Goal: Transaction & Acquisition: Purchase product/service

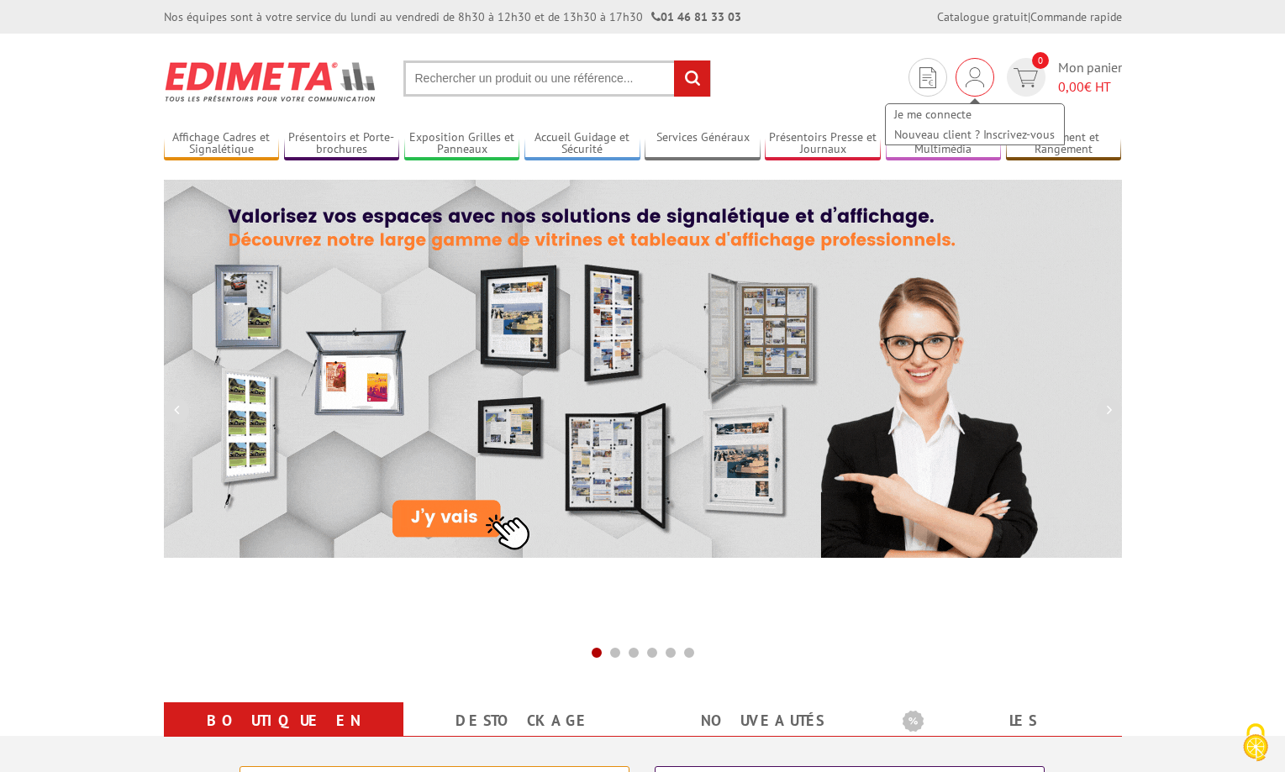
click at [976, 87] on div "Je me connecte Nouveau client ? Inscrivez-vous" at bounding box center [975, 117] width 182 height 60
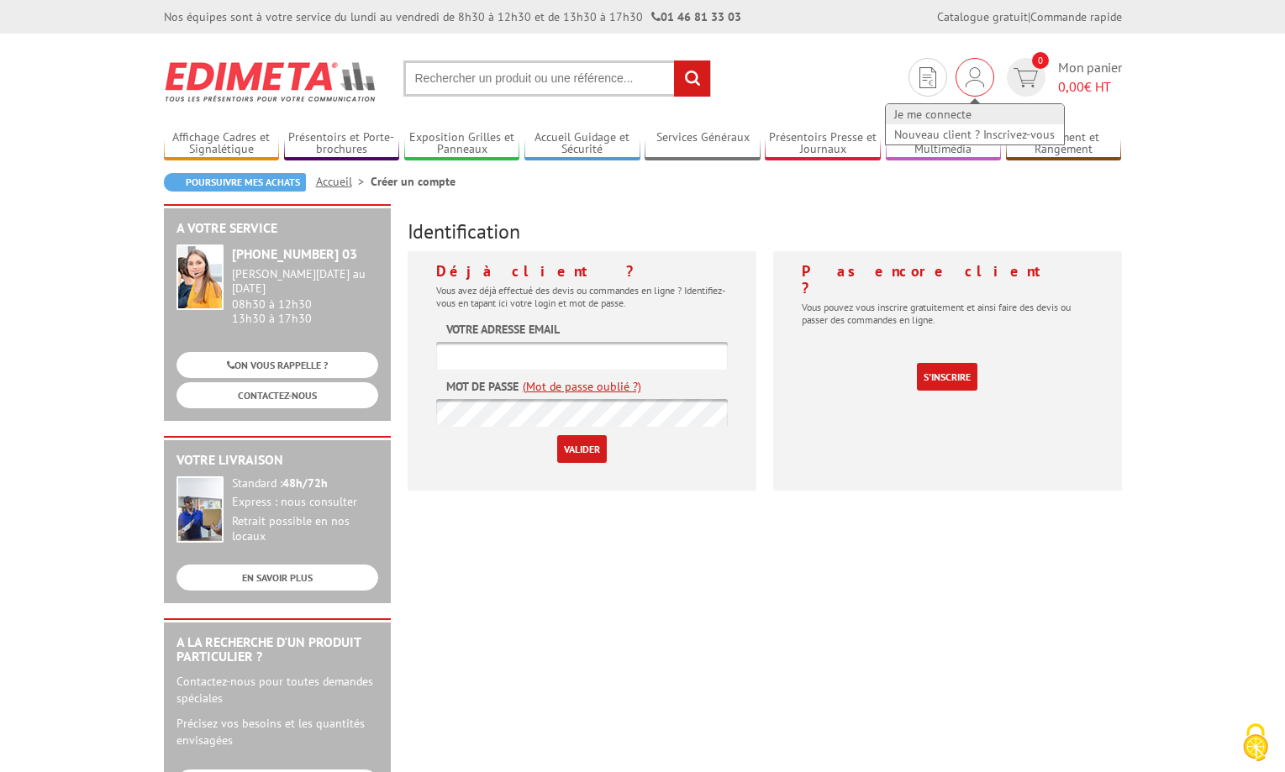
click at [936, 110] on link "Je me connecte" at bounding box center [975, 114] width 178 height 20
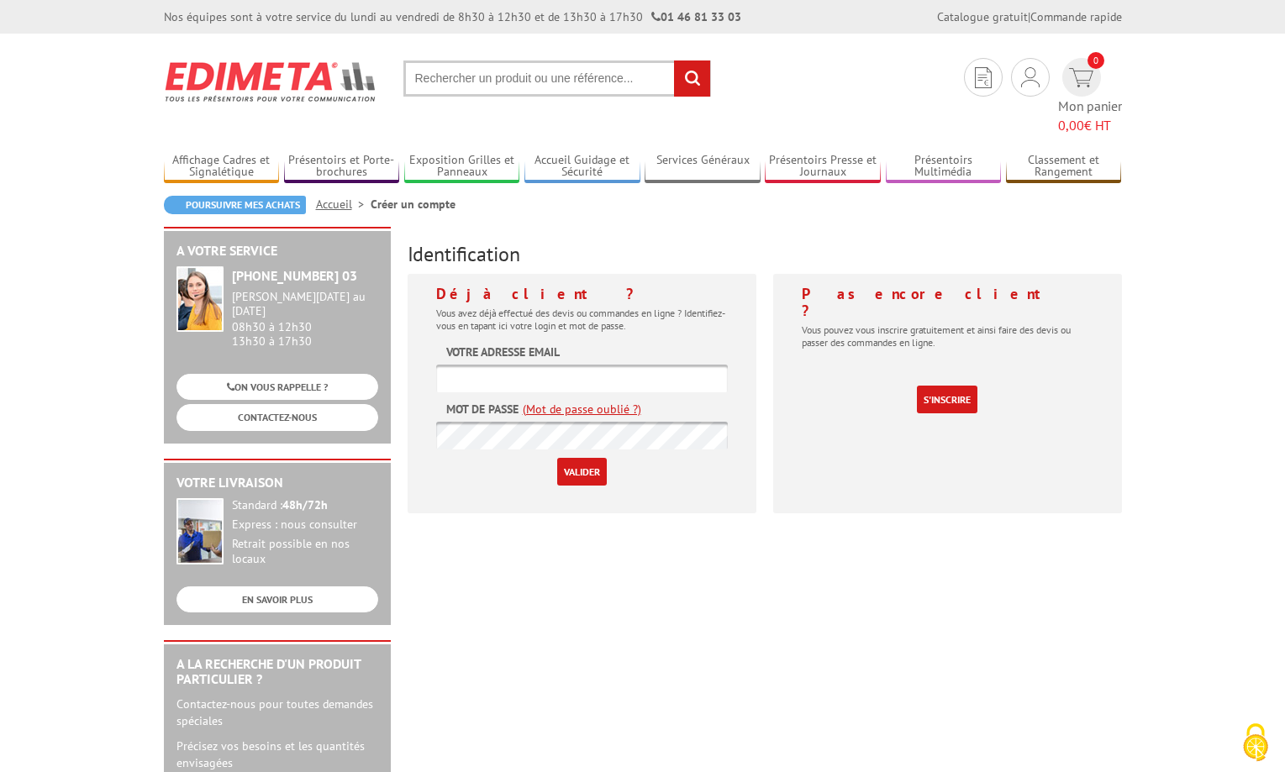
click at [494, 365] on input "text" at bounding box center [582, 379] width 292 height 28
type input "contact@museepompiers44.org"
click at [557, 458] on input "Valider" at bounding box center [582, 472] width 50 height 28
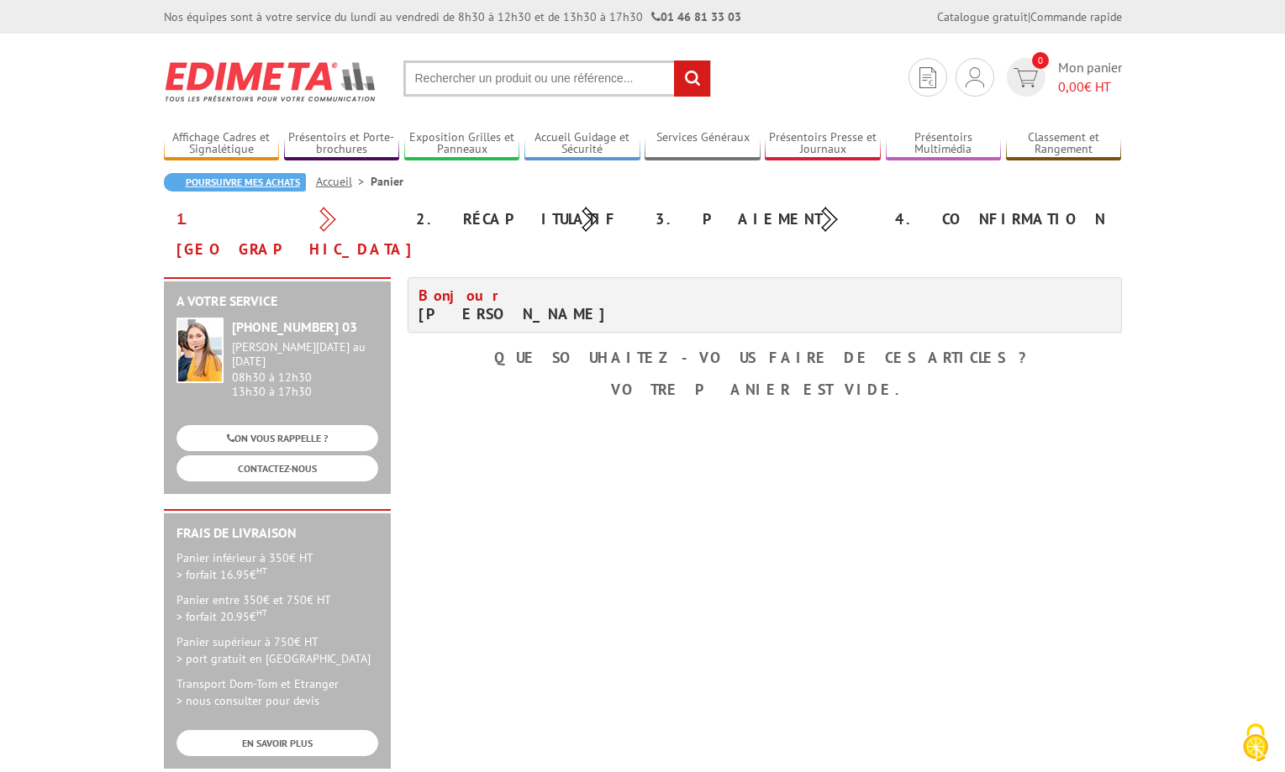
click at [225, 178] on link "Poursuivre mes achats" at bounding box center [235, 182] width 142 height 18
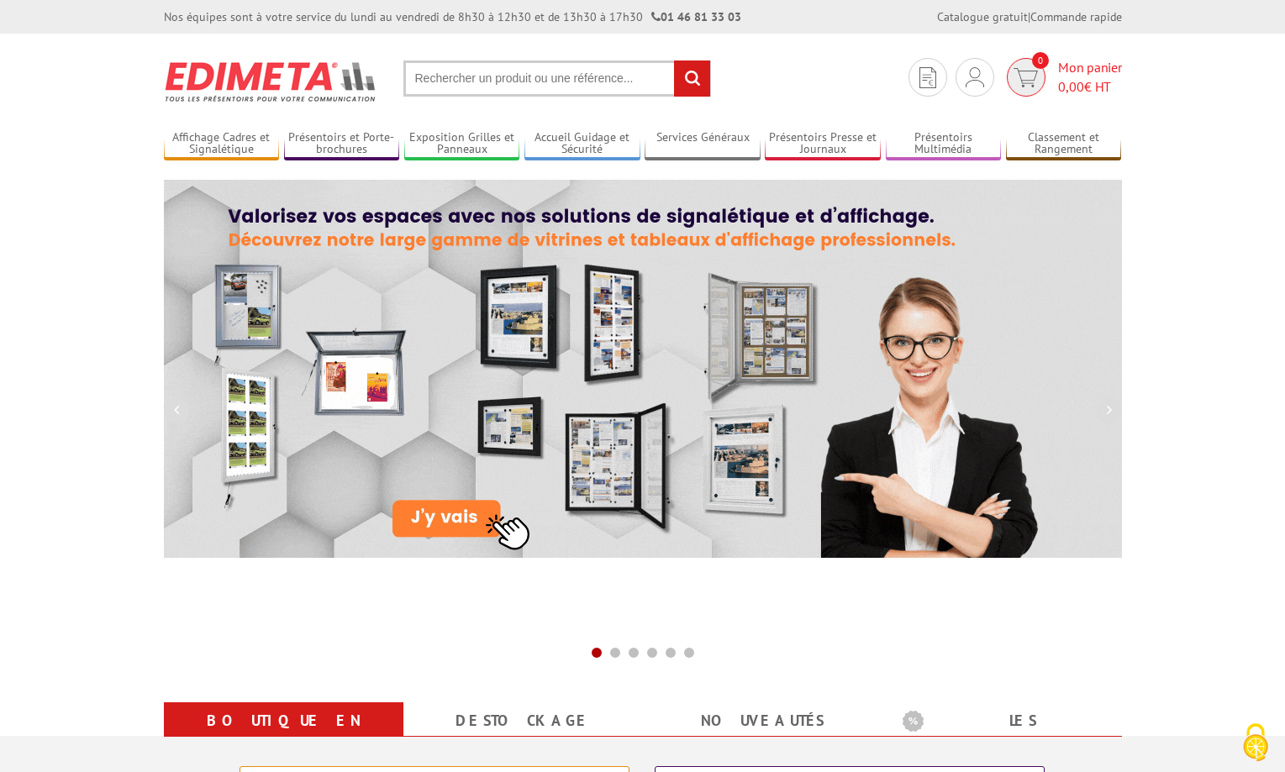
click at [1070, 63] on span "Mon panier 0,00 € HT" at bounding box center [1090, 77] width 64 height 39
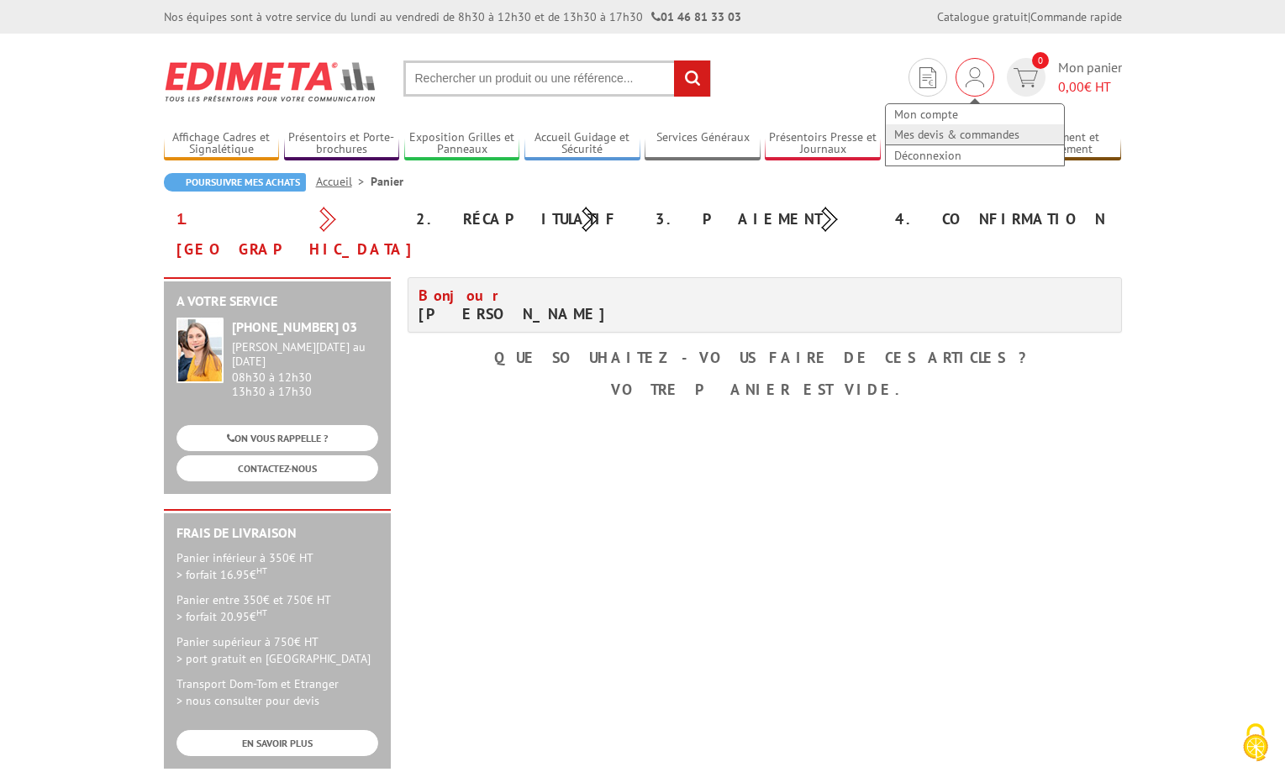
click at [914, 133] on link "Mes devis & commandes" at bounding box center [975, 134] width 178 height 20
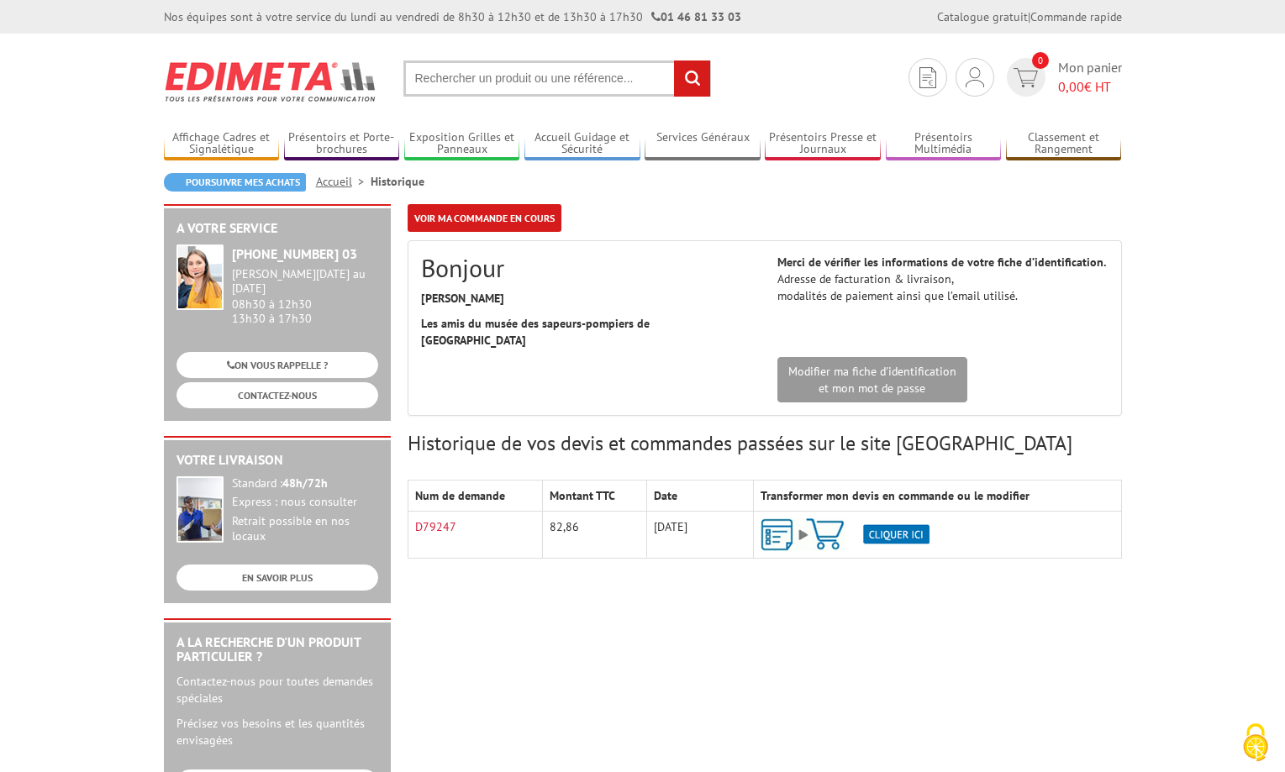
click at [905, 518] on img at bounding box center [844, 534] width 169 height 33
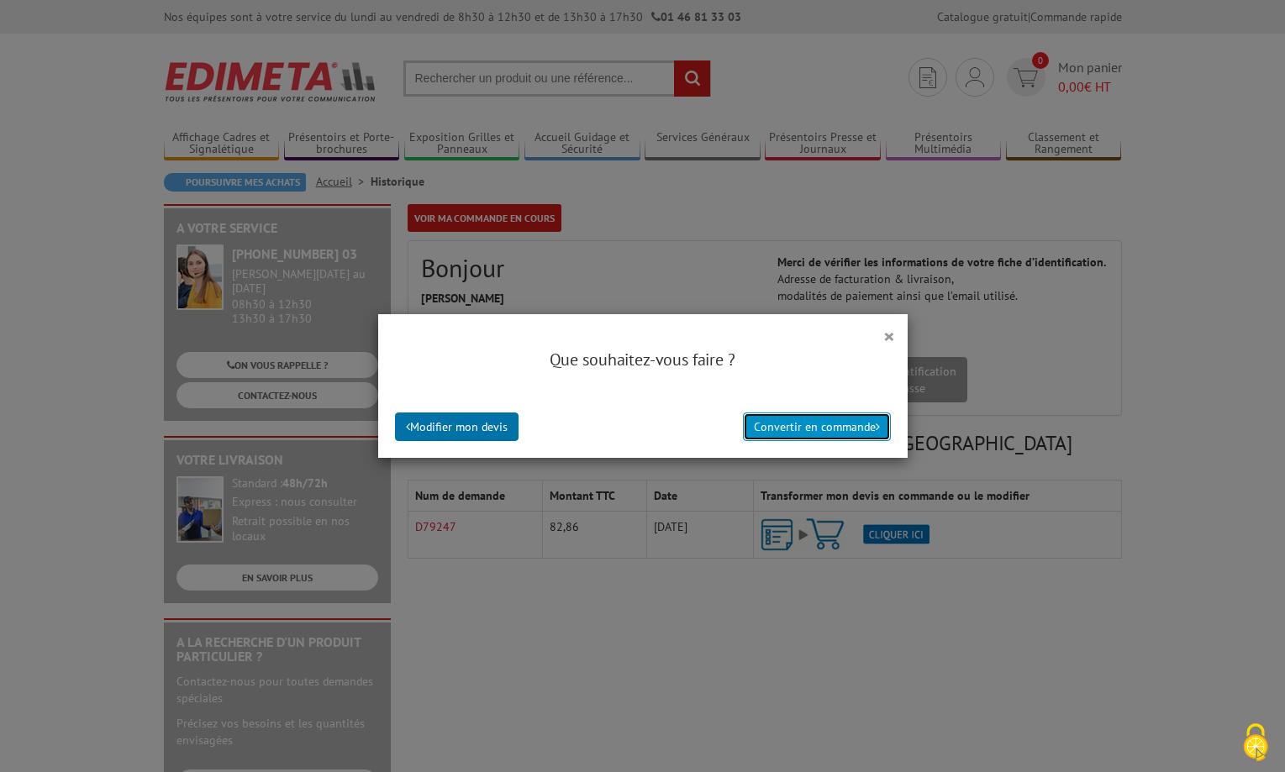
click at [846, 430] on button "Convertir en commande" at bounding box center [817, 427] width 148 height 29
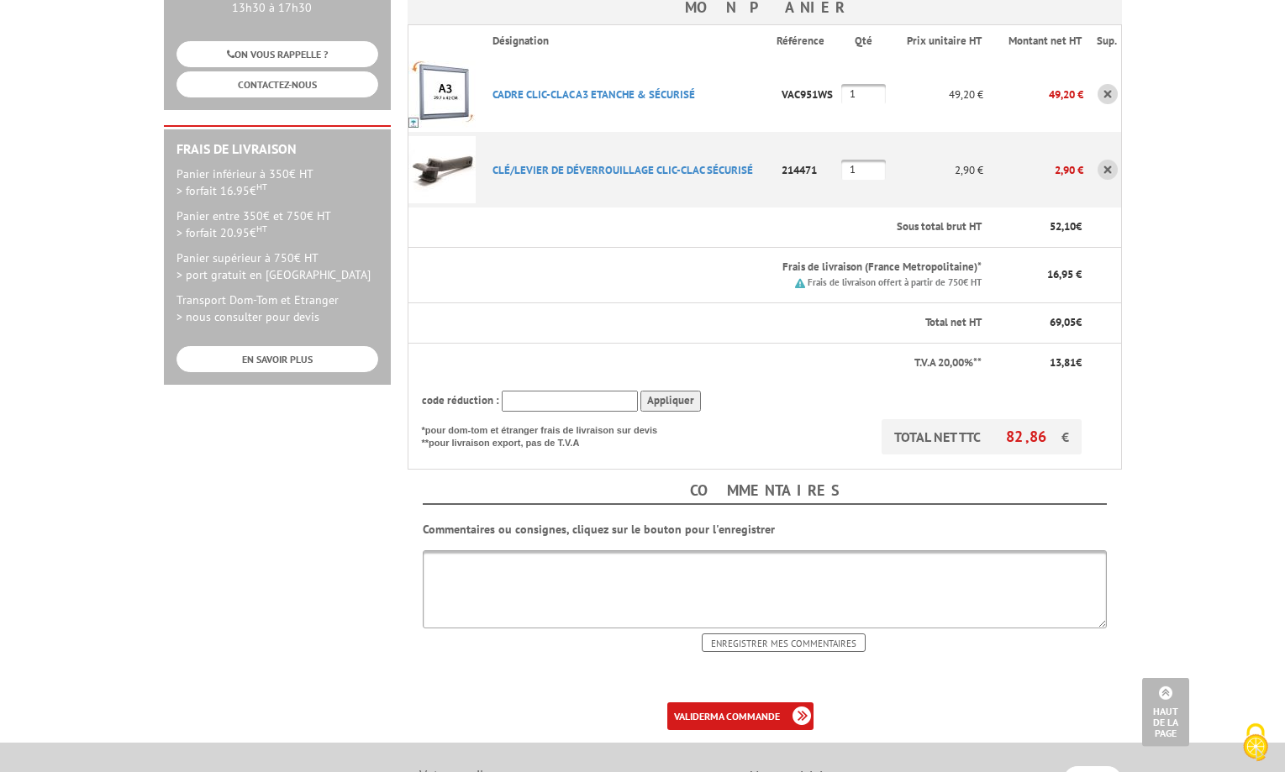
scroll to position [30, 0]
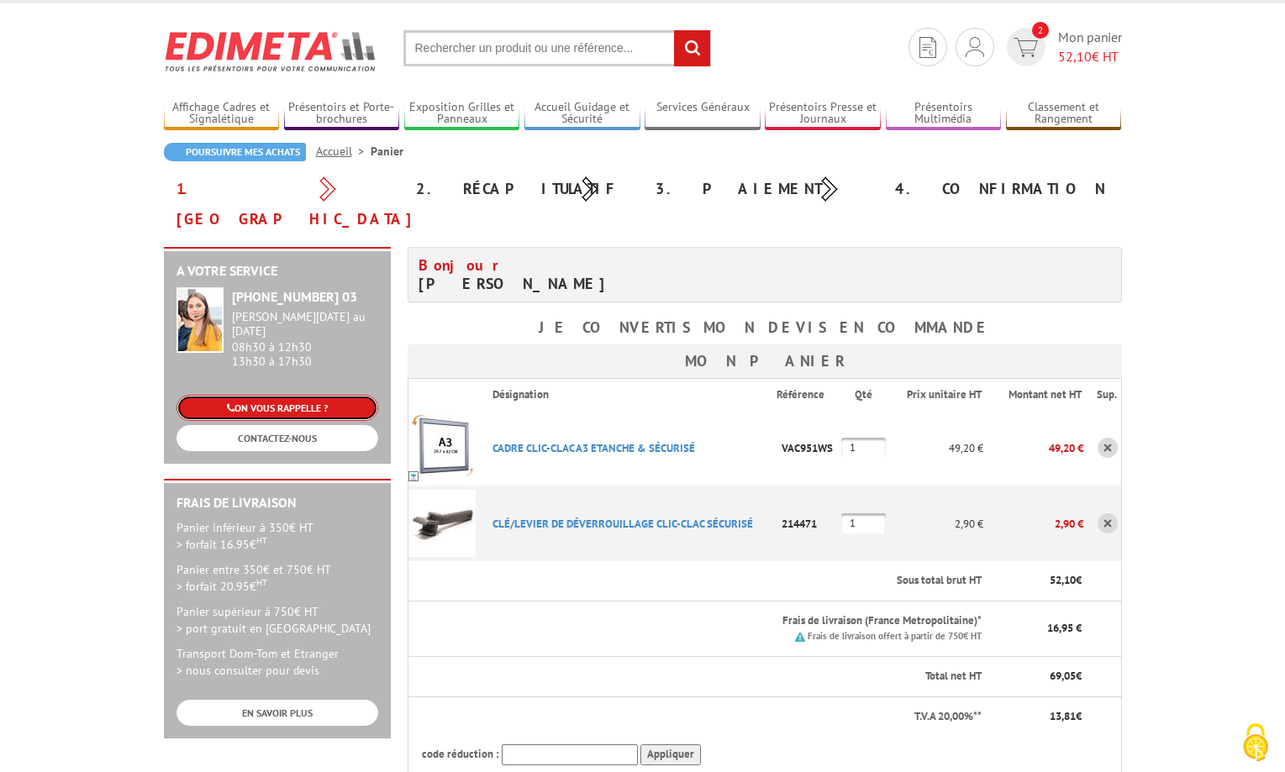
click at [296, 395] on link "ON VOUS RAPPELLE ?" at bounding box center [277, 408] width 202 height 26
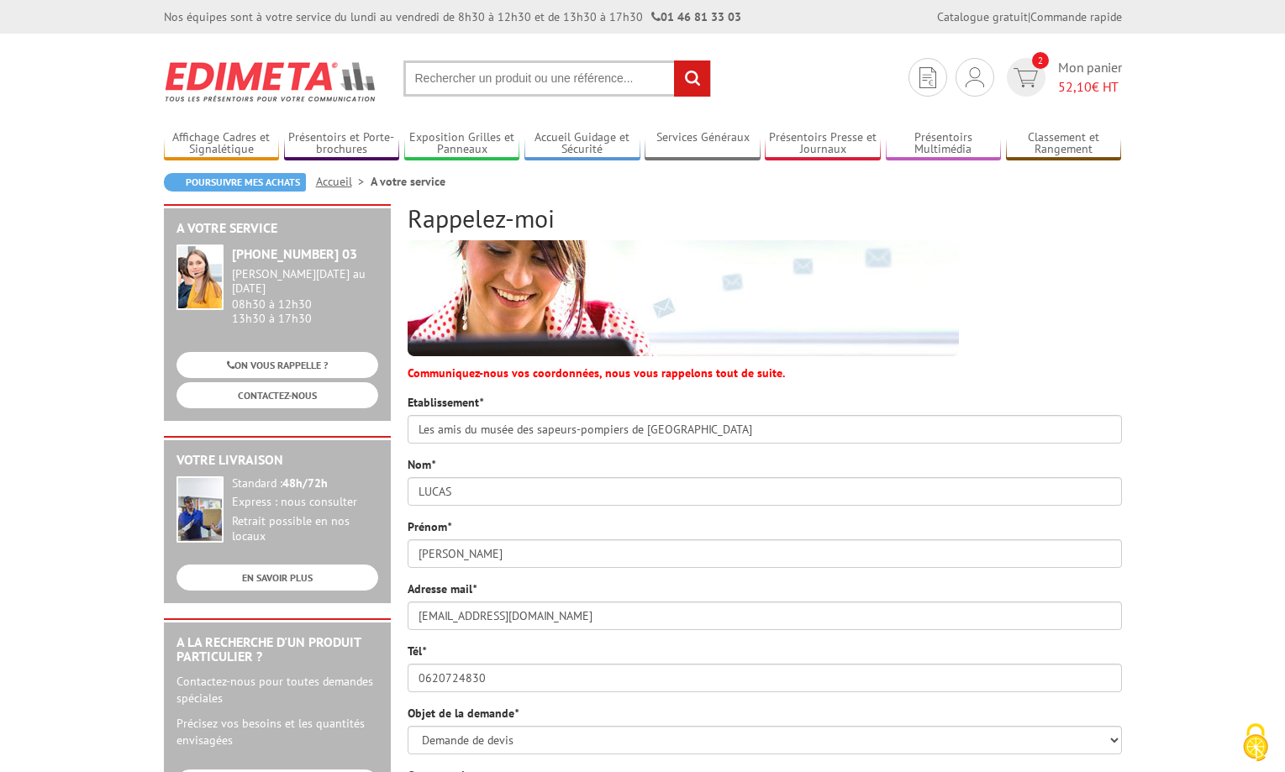
click at [336, 184] on link "Accueil" at bounding box center [343, 181] width 55 height 15
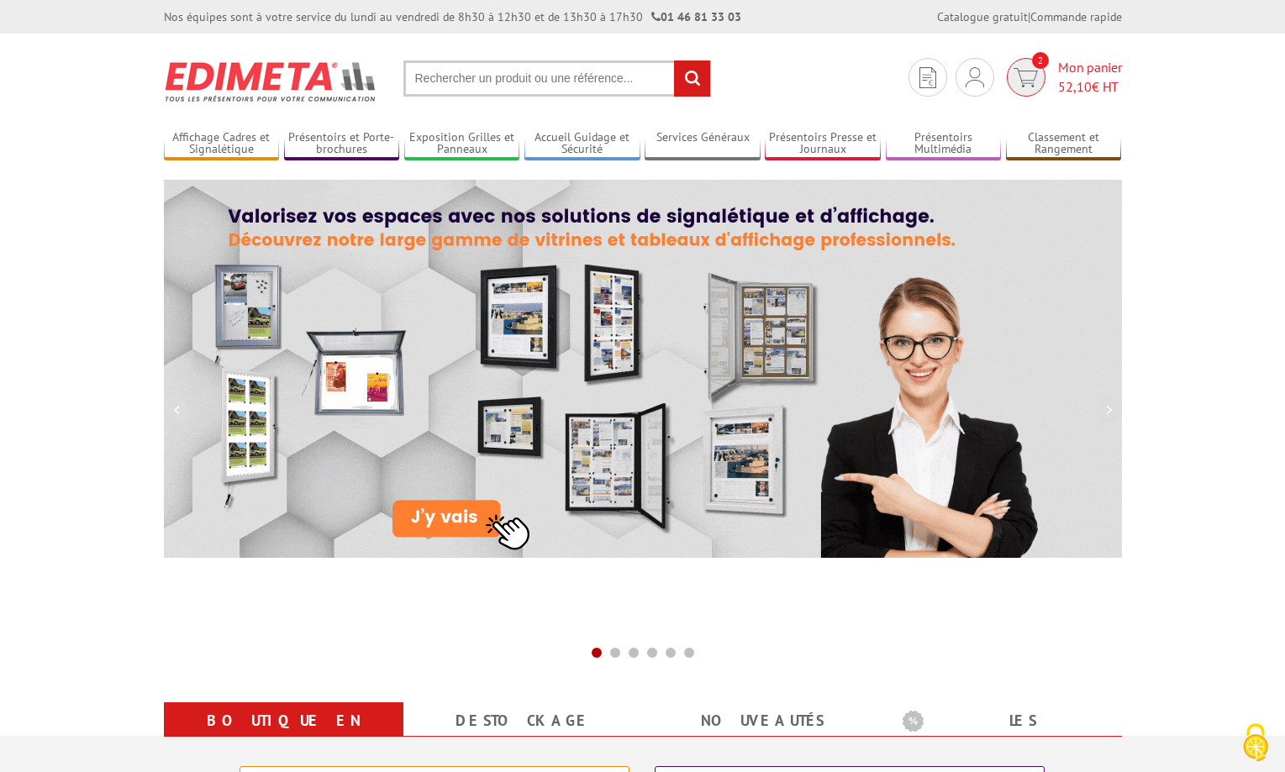
click at [1084, 70] on span "Mon panier 52,10 € HT" at bounding box center [1090, 77] width 64 height 39
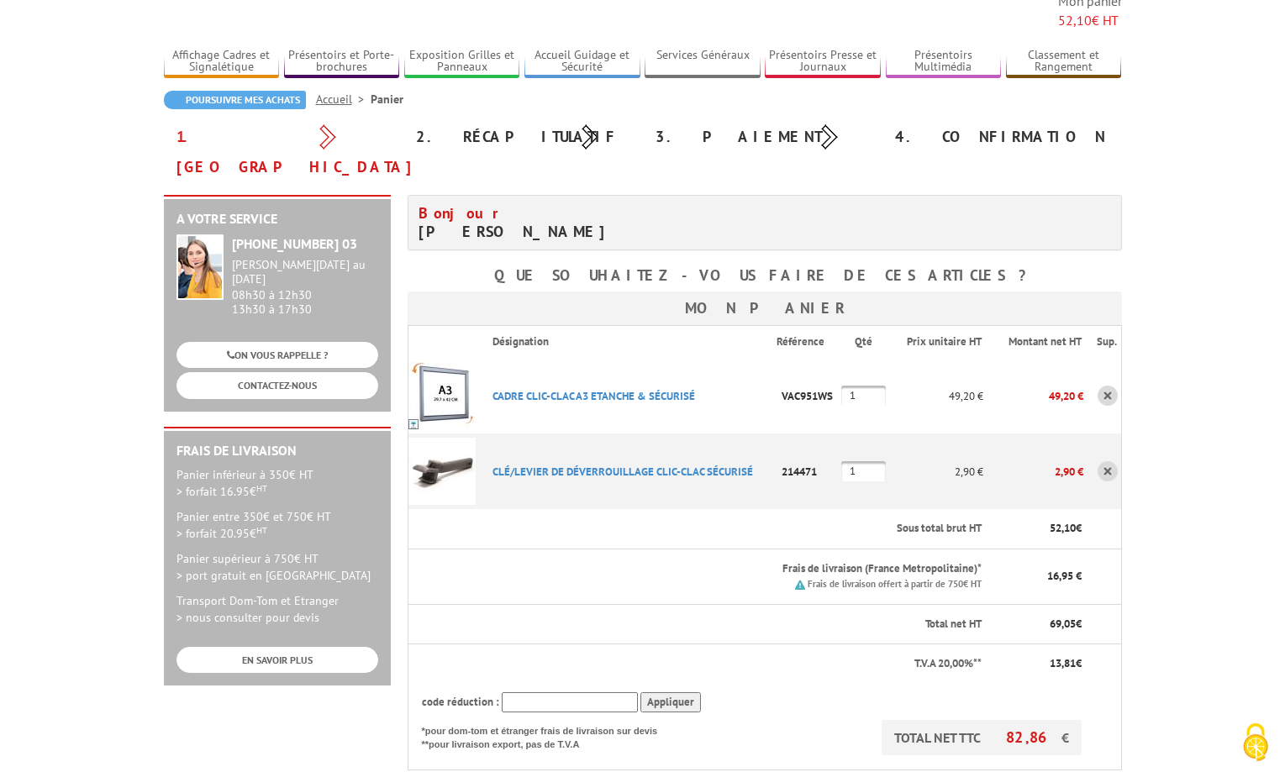
scroll to position [137, 0]
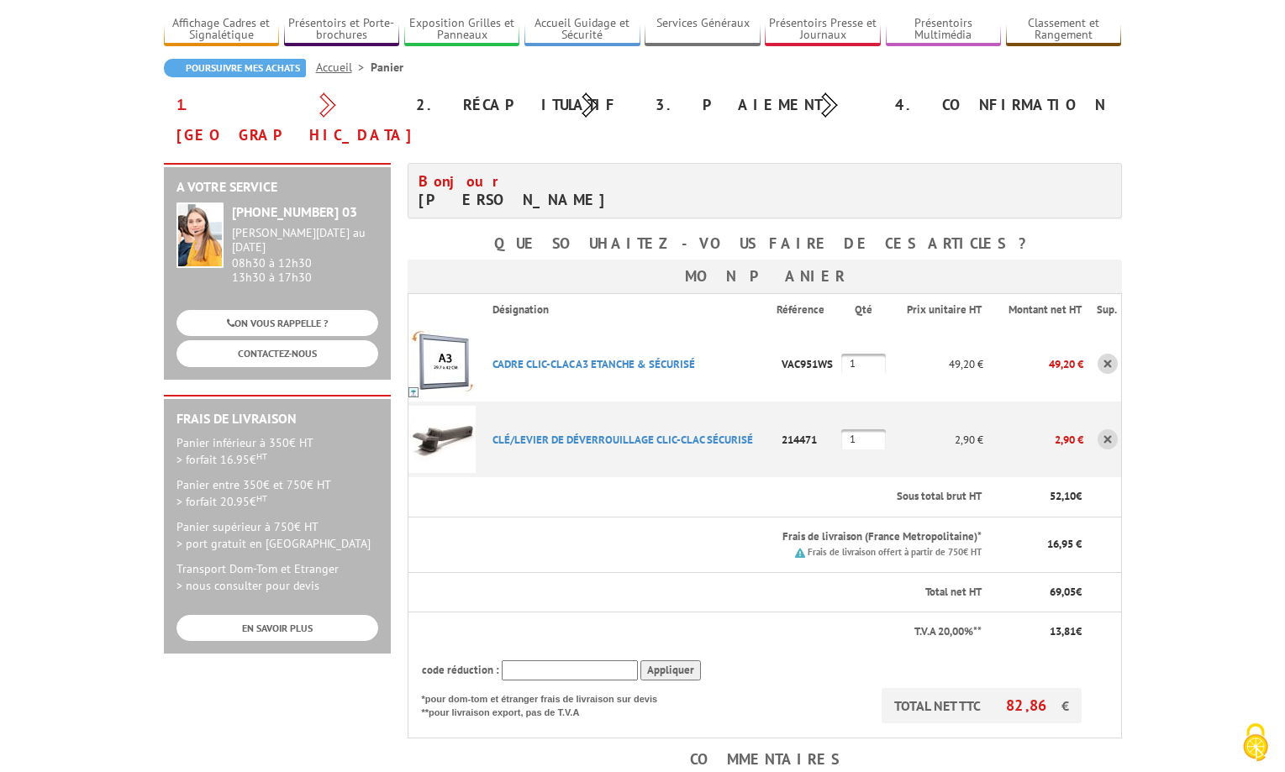
click at [583, 660] on input "text" at bounding box center [570, 670] width 136 height 21
type input "new10"
click at [682, 660] on input "Appliquer" at bounding box center [670, 670] width 61 height 21
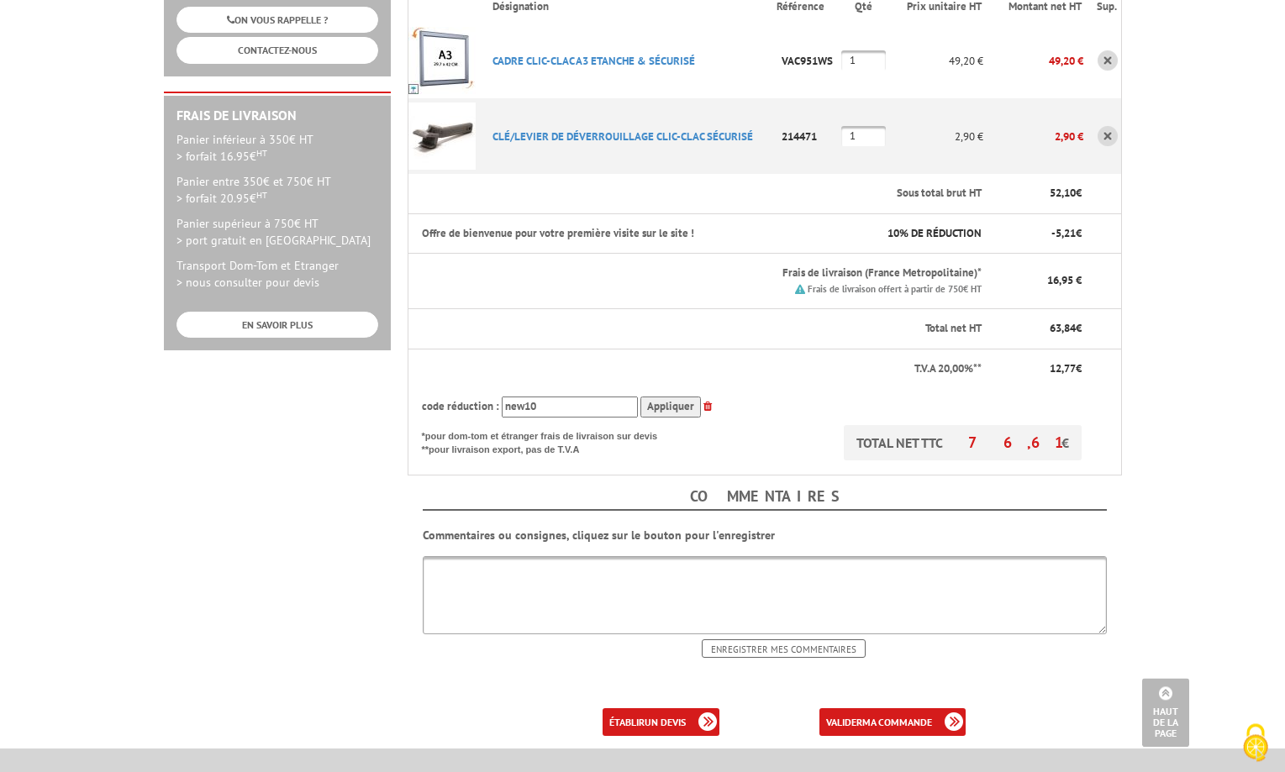
scroll to position [444, 0]
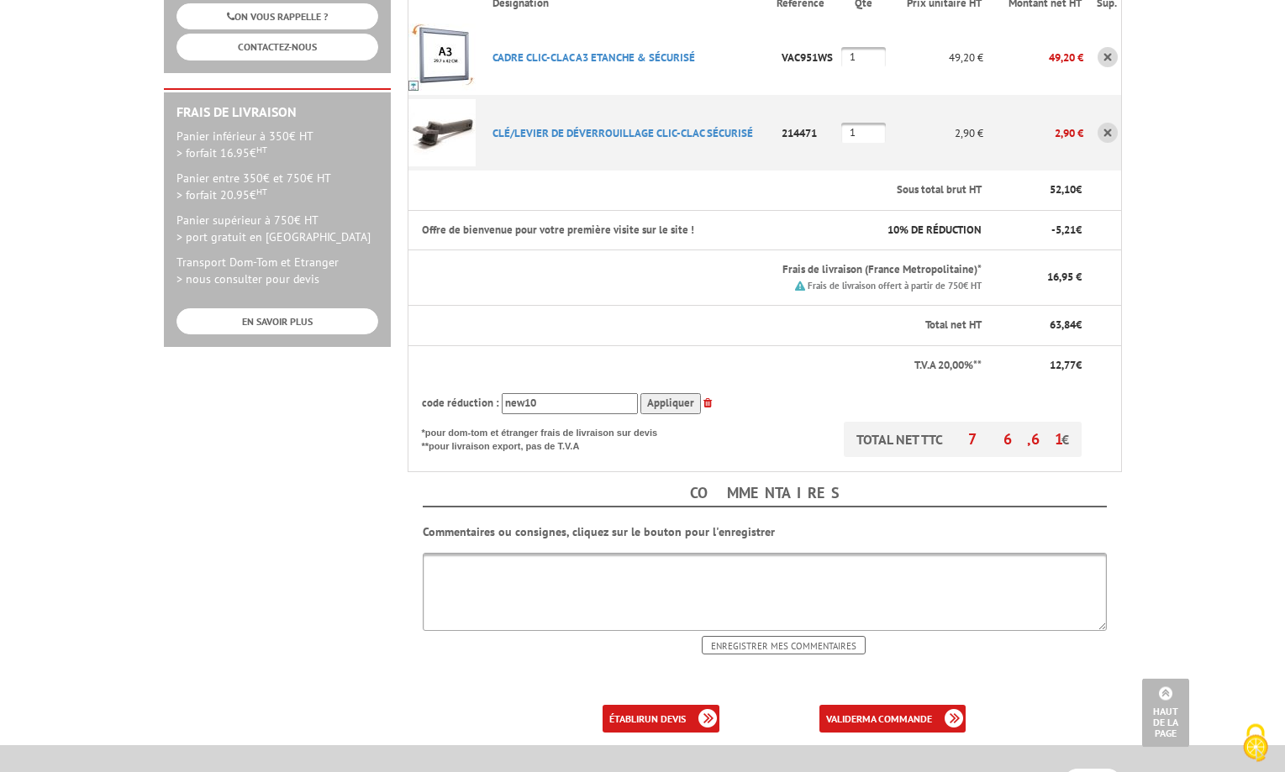
click at [497, 553] on textarea at bounding box center [765, 592] width 684 height 78
type textarea "Bonjour, j'ai essayé de vous joindre plusieurs fois, pour avoir des information…"
click at [834, 636] on input "Enregistrer mes commentaires" at bounding box center [784, 645] width 164 height 18
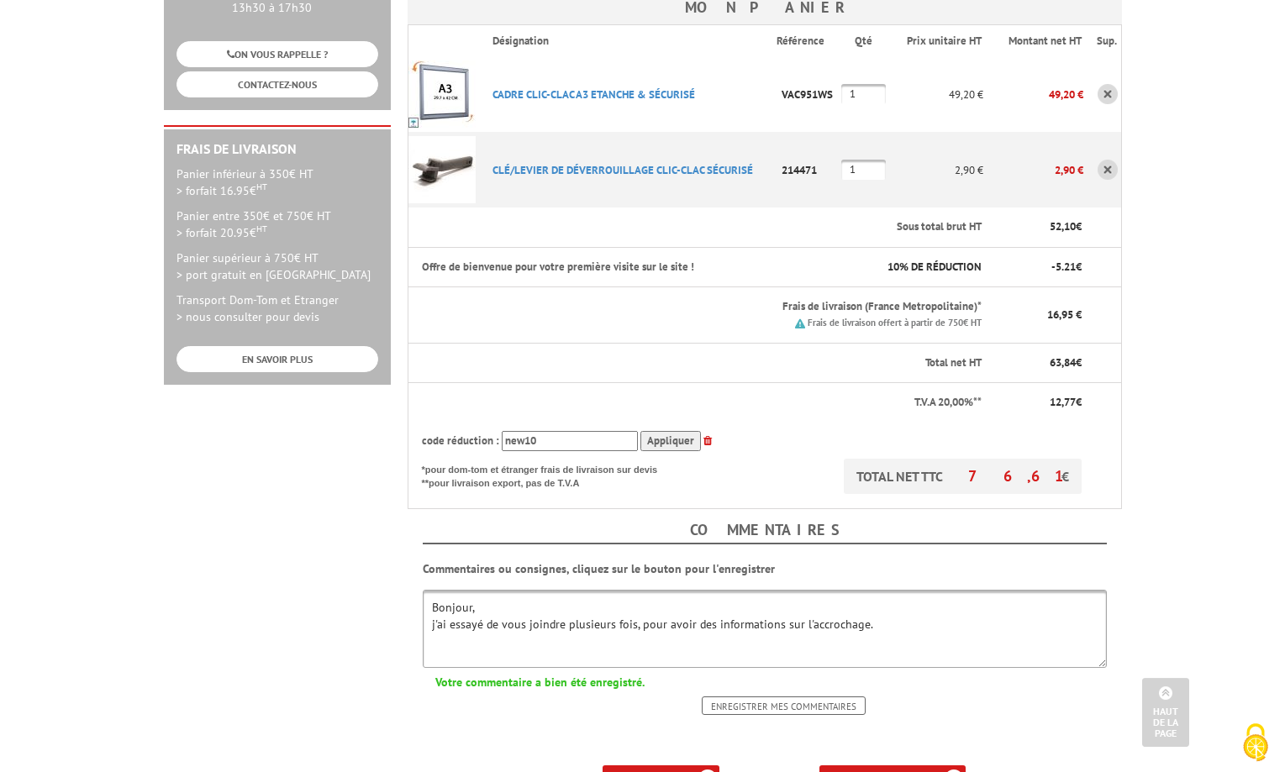
scroll to position [399, 0]
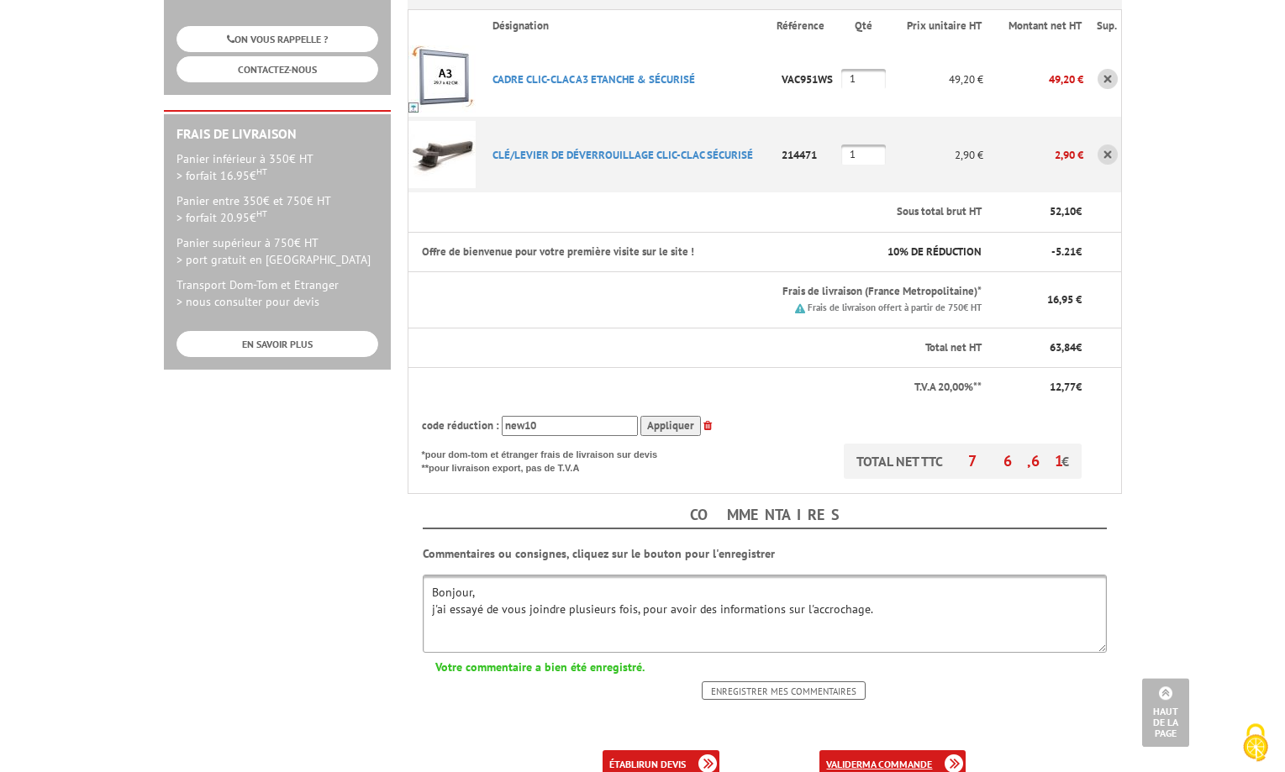
click at [918, 758] on b "ma commande" at bounding box center [897, 764] width 70 height 13
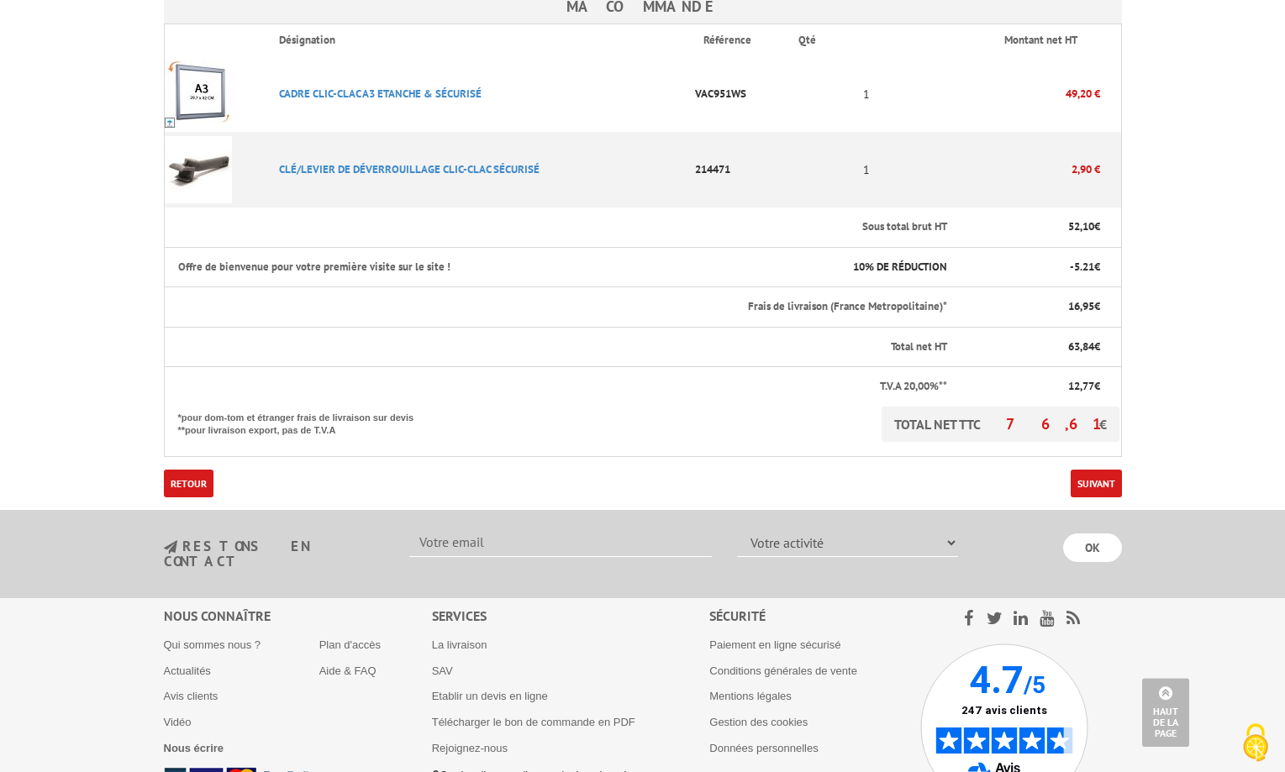
scroll to position [465, 0]
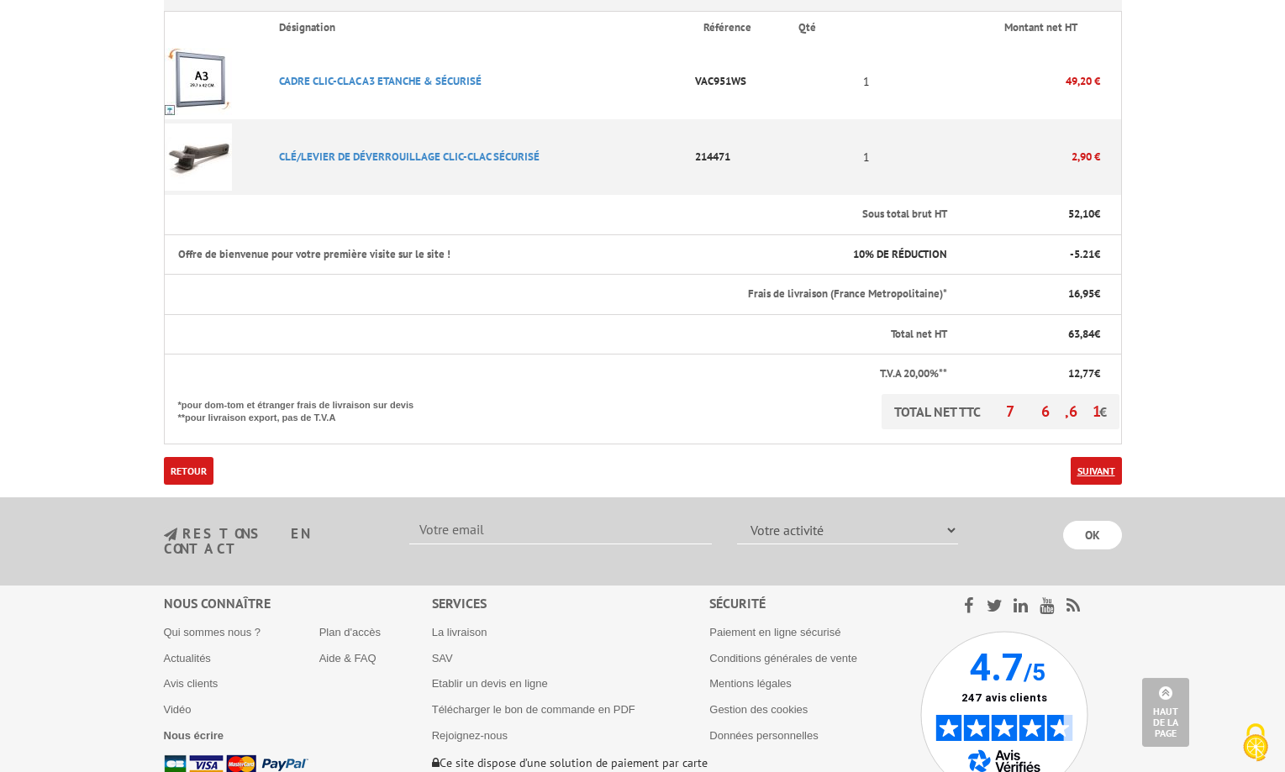
click at [1104, 457] on link "Suivant" at bounding box center [1096, 471] width 51 height 28
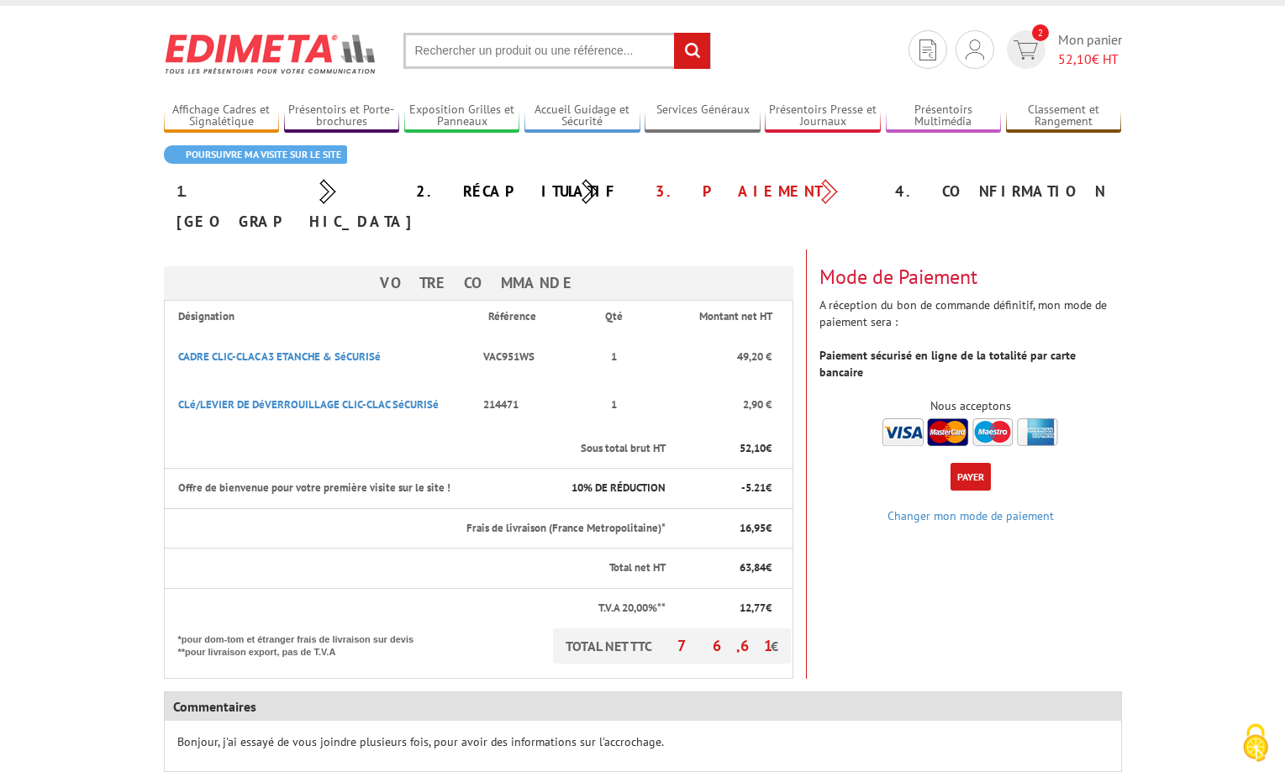
scroll to position [34, 0]
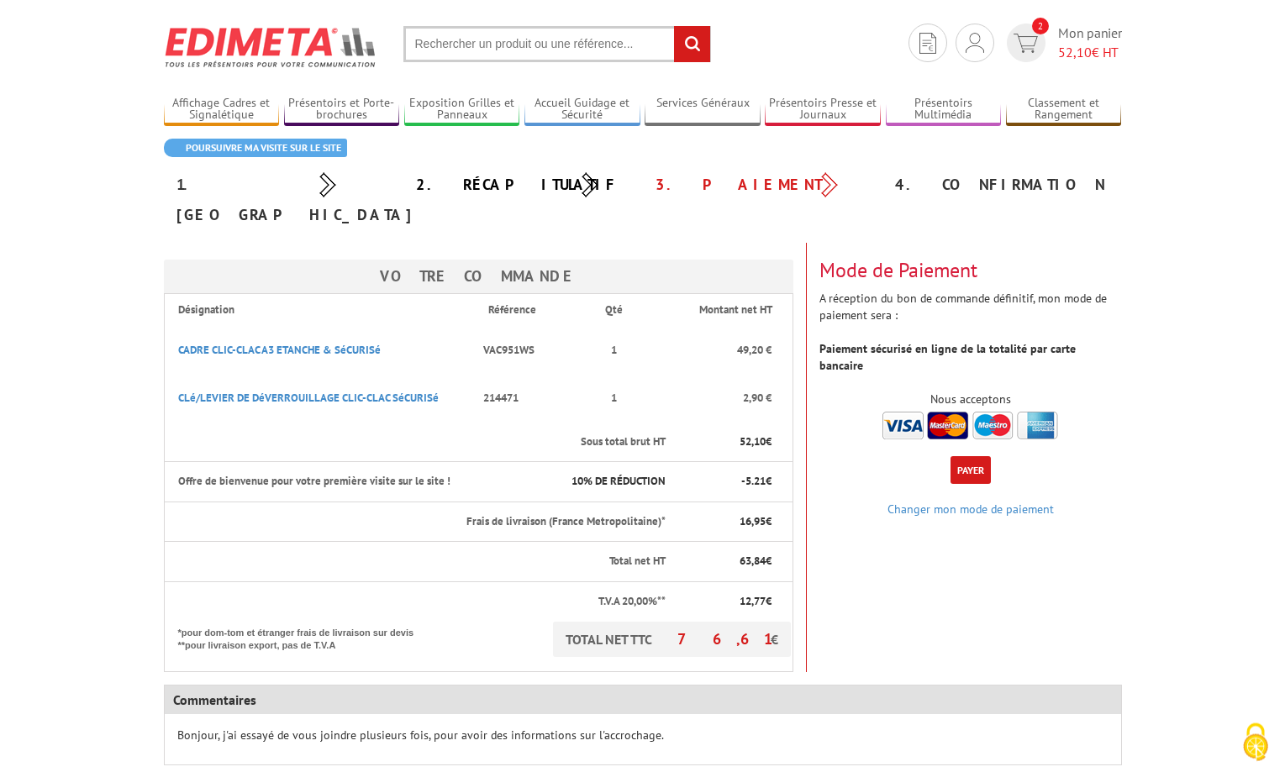
click at [976, 456] on button "Payer" at bounding box center [970, 470] width 40 height 28
